Goal: Check status: Check status

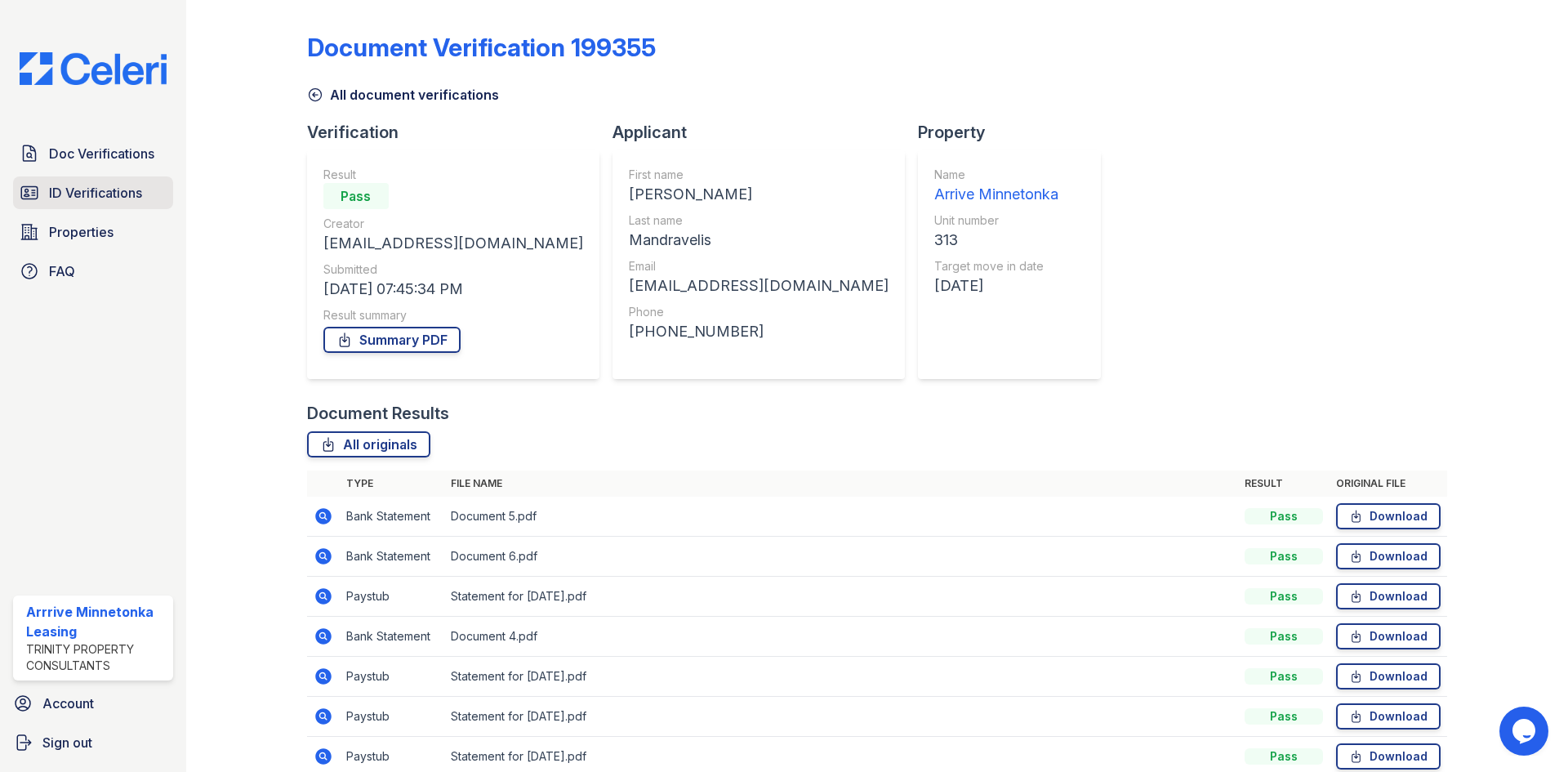
scroll to position [77, 0]
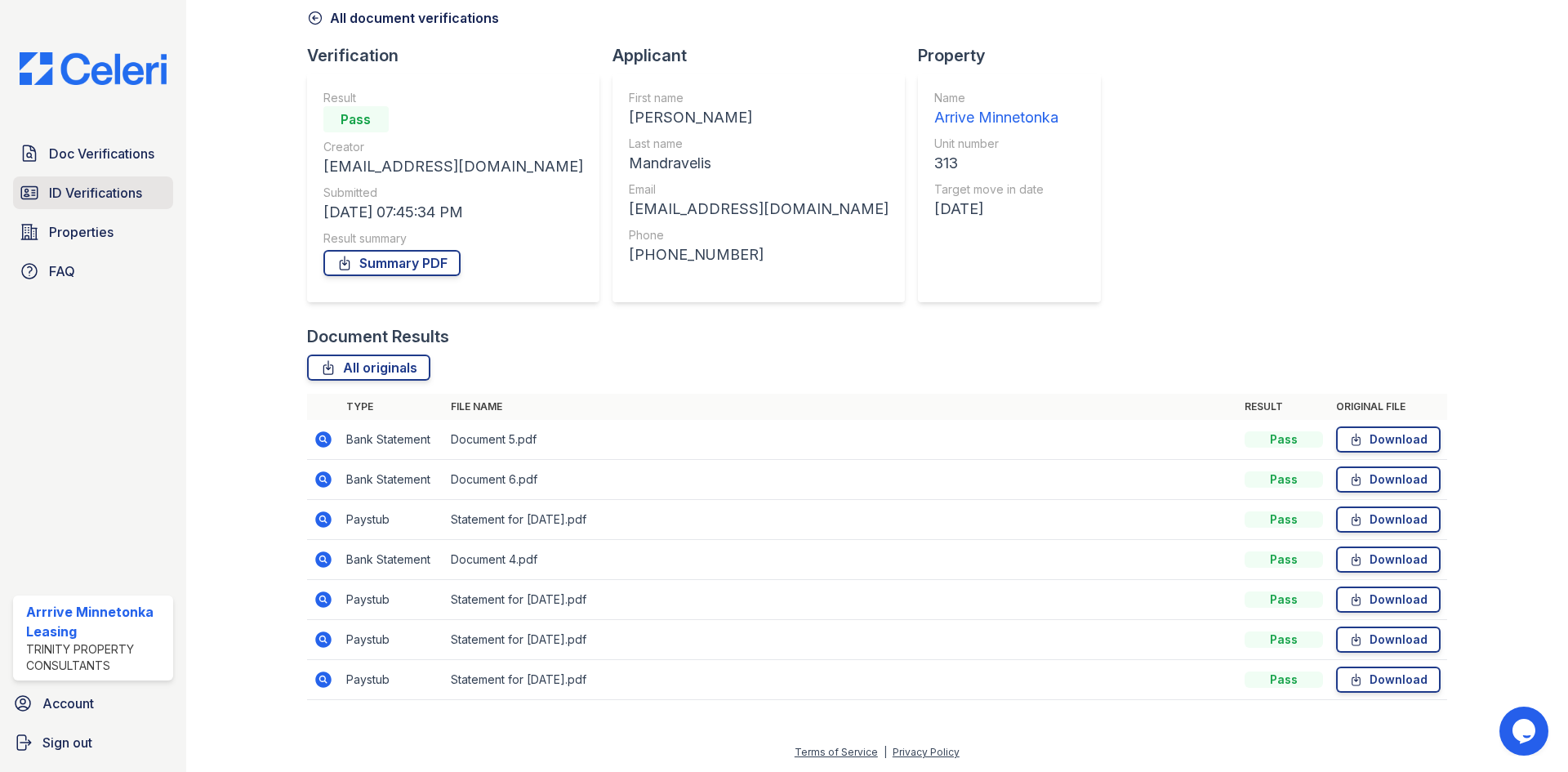
click at [76, 197] on span "ID Verifications" at bounding box center [96, 193] width 93 height 20
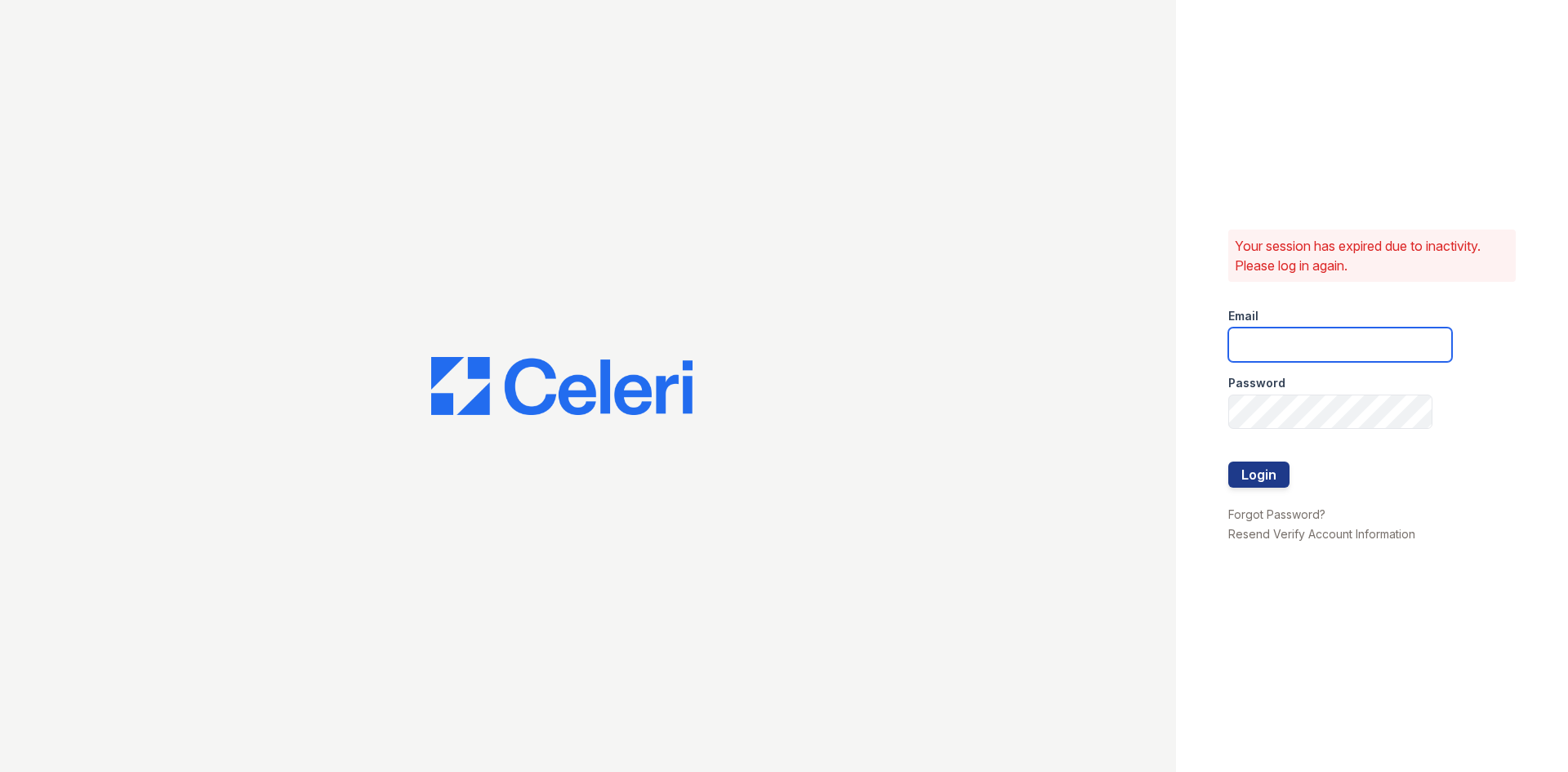
click at [1272, 349] on input "email" at bounding box center [1340, 345] width 223 height 34
type input "[EMAIL_ADDRESS][DOMAIN_NAME]"
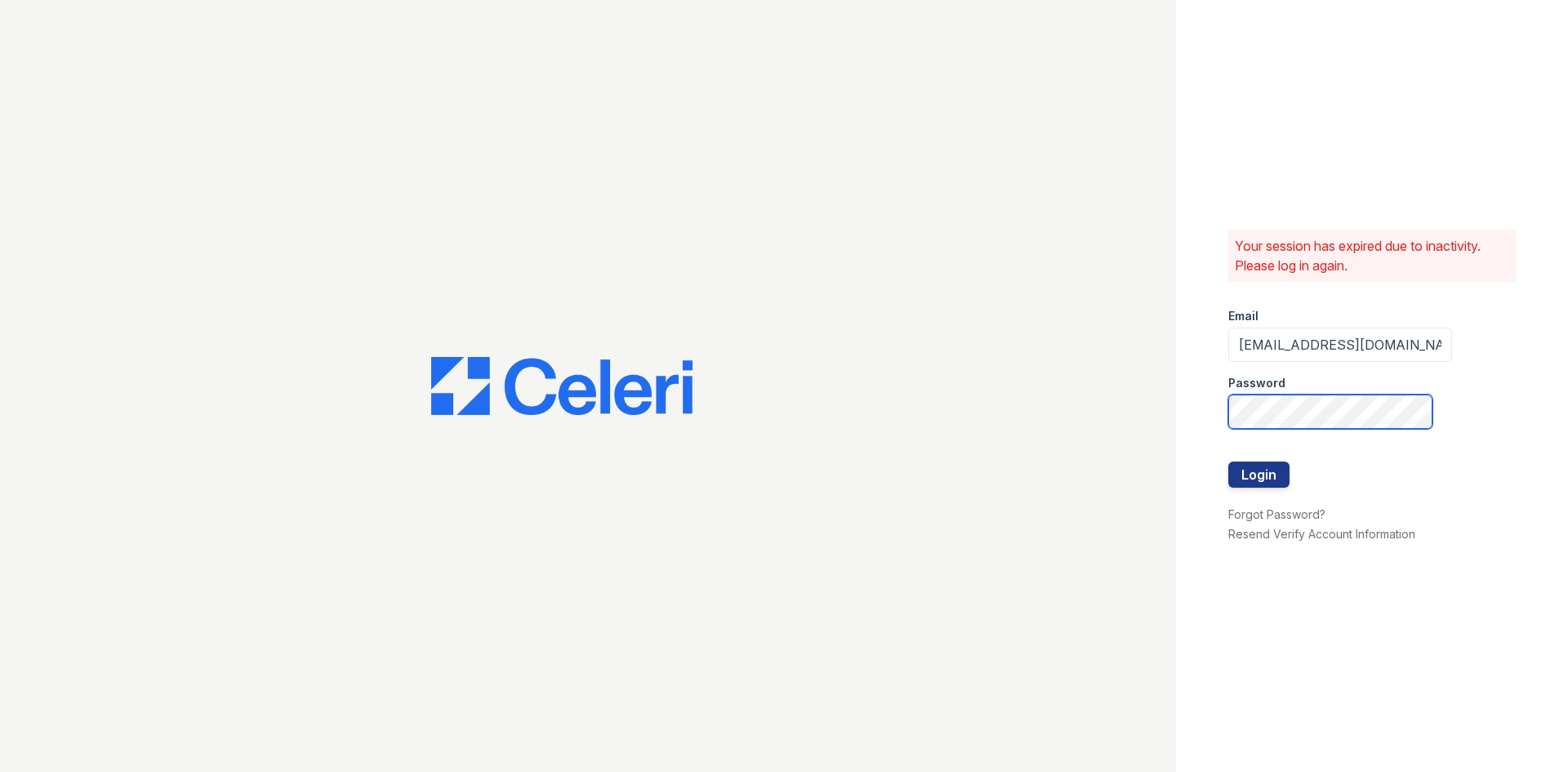
click at [1228, 462] on button "Login" at bounding box center [1259, 474] width 62 height 26
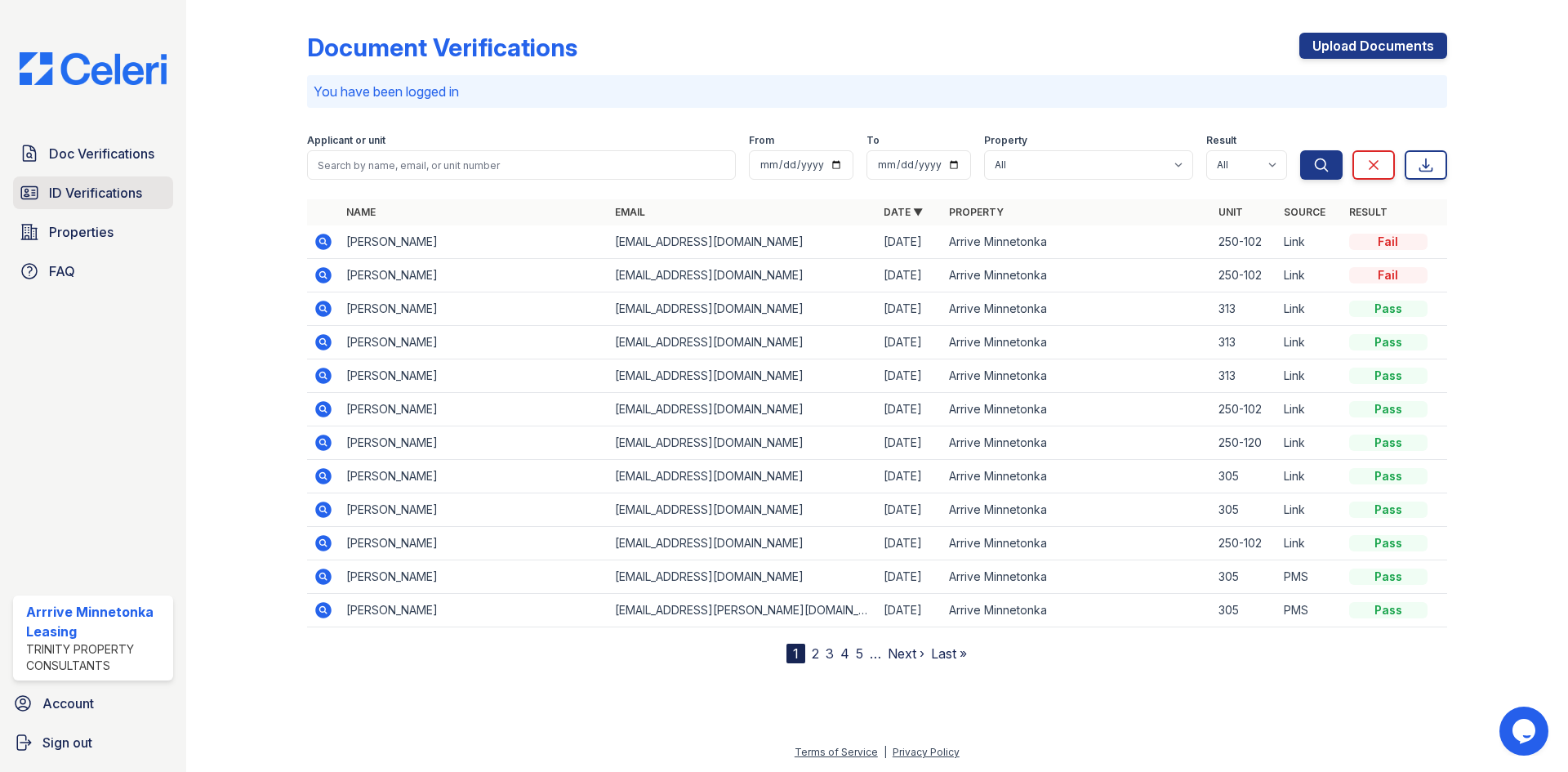
click at [110, 184] on span "ID Verifications" at bounding box center [96, 193] width 93 height 20
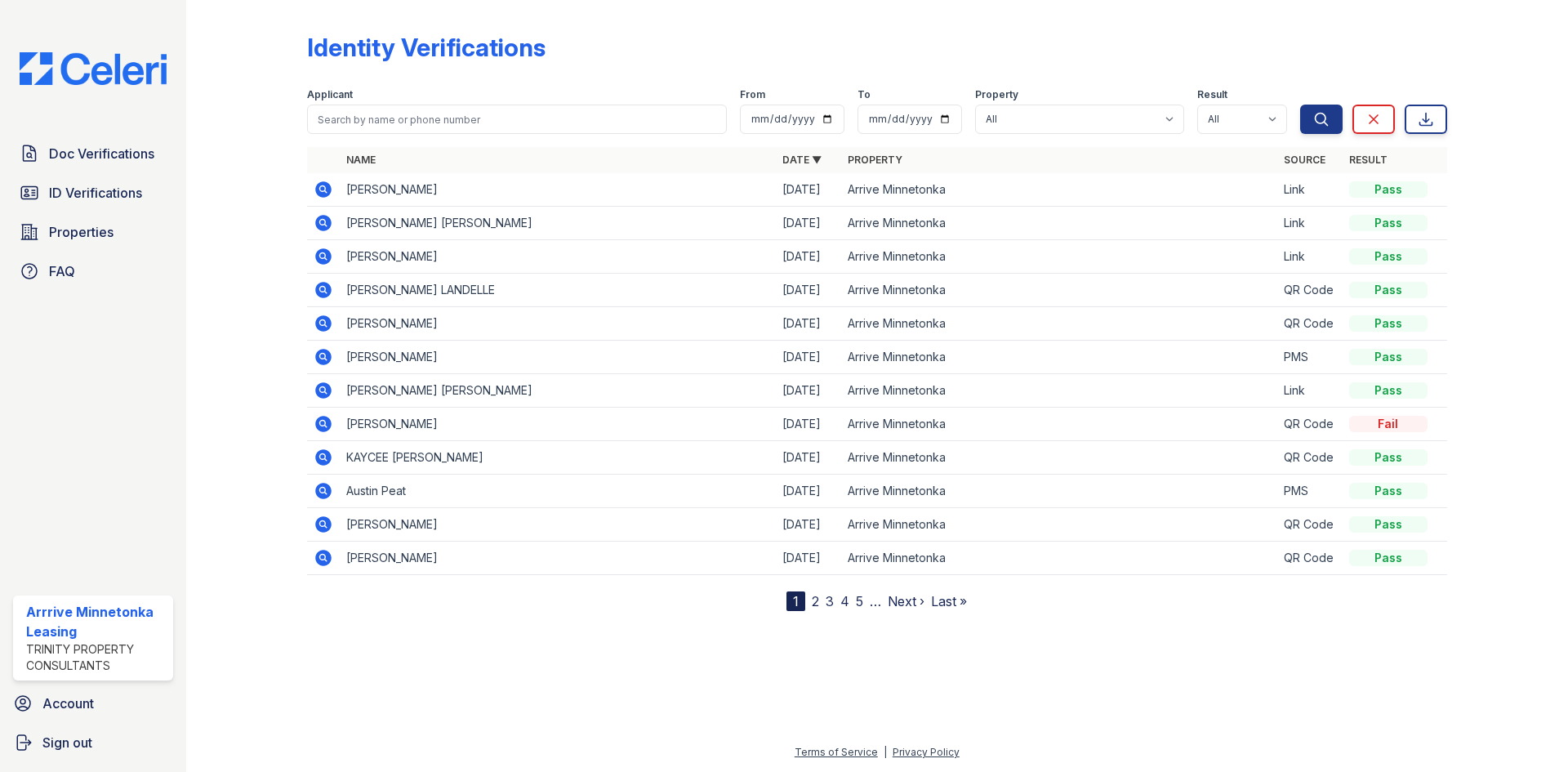
click at [327, 189] on icon at bounding box center [323, 189] width 16 height 16
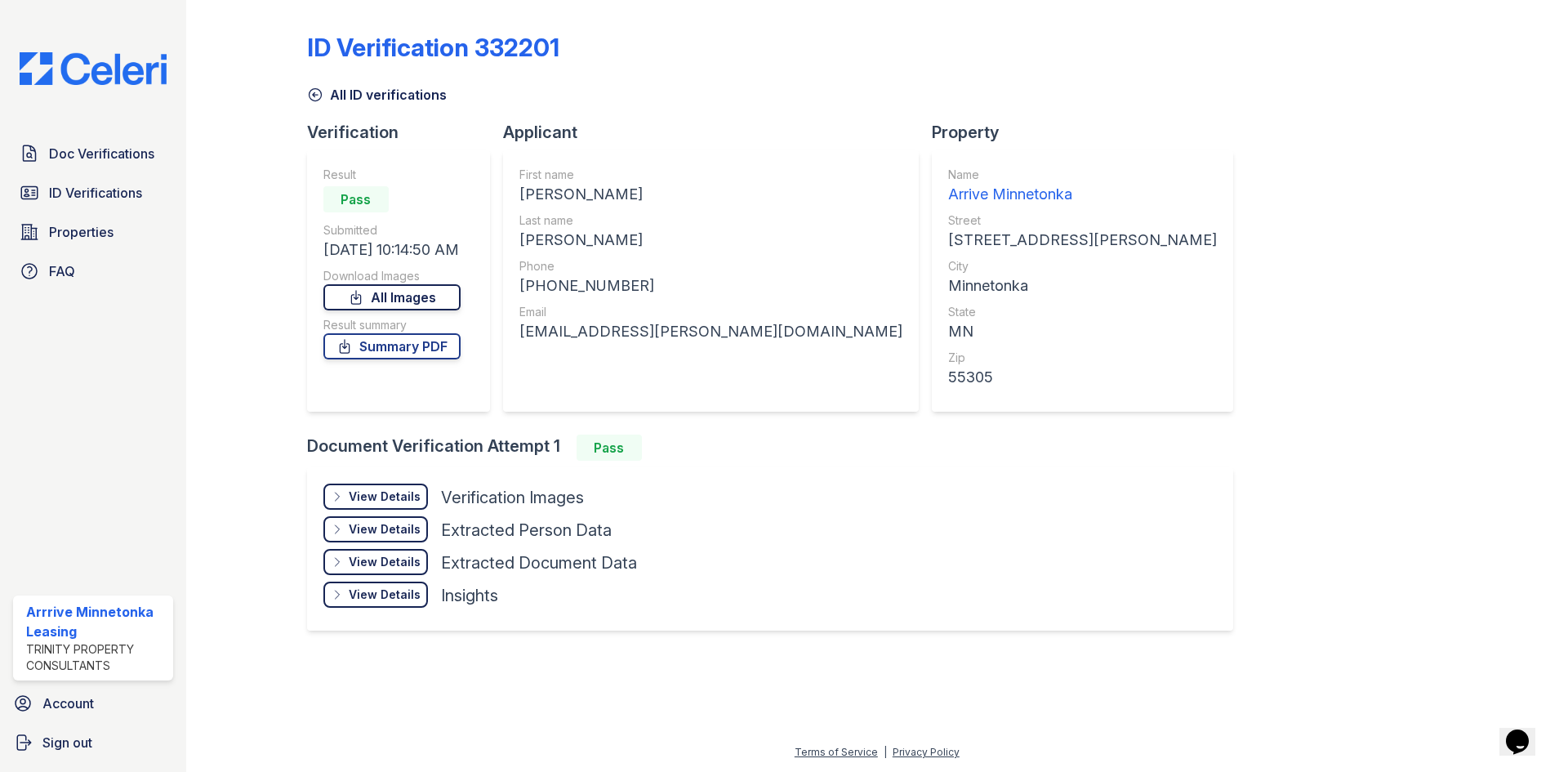
click at [406, 298] on link "All Images" at bounding box center [392, 297] width 138 height 26
